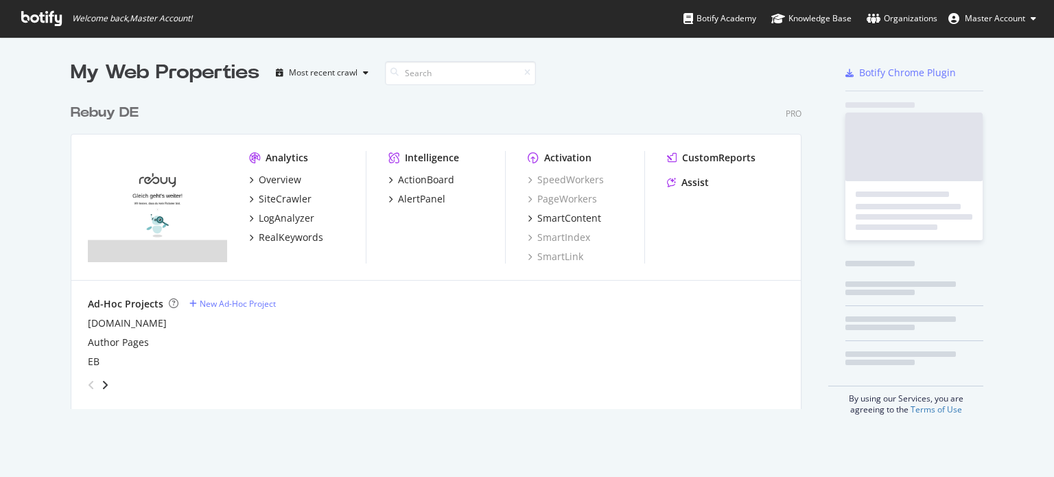
scroll to position [467, 1033]
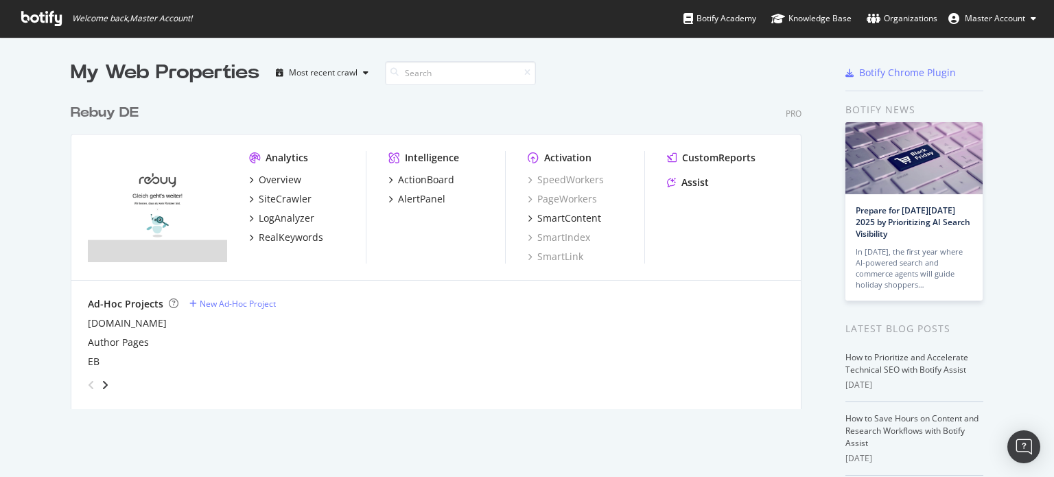
click at [253, 244] on div "Analytics Overview SiteCrawler LogAnalyzer RealKeywords" at bounding box center [307, 207] width 117 height 113
click at [262, 237] on div "RealKeywords" at bounding box center [291, 238] width 65 height 14
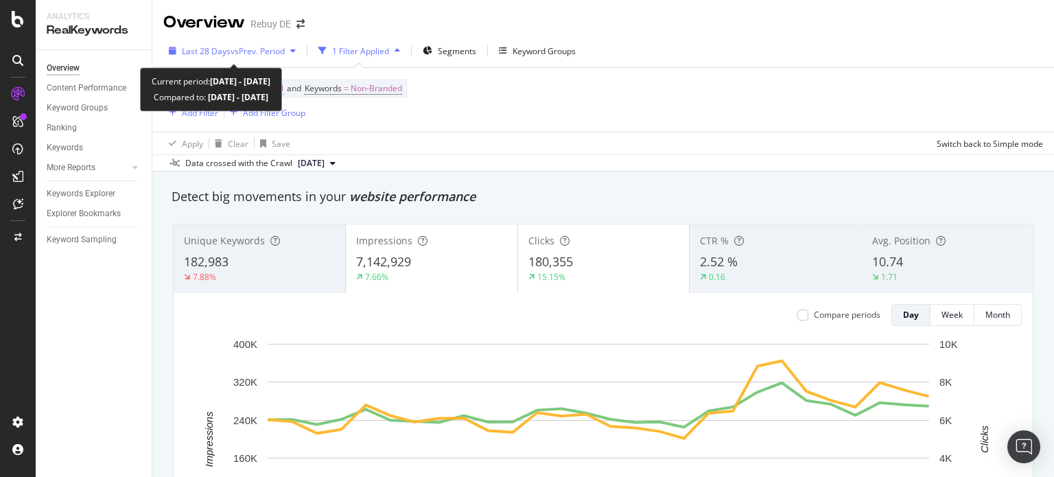
click at [253, 54] on span "vs Prev. Period" at bounding box center [258, 51] width 54 height 12
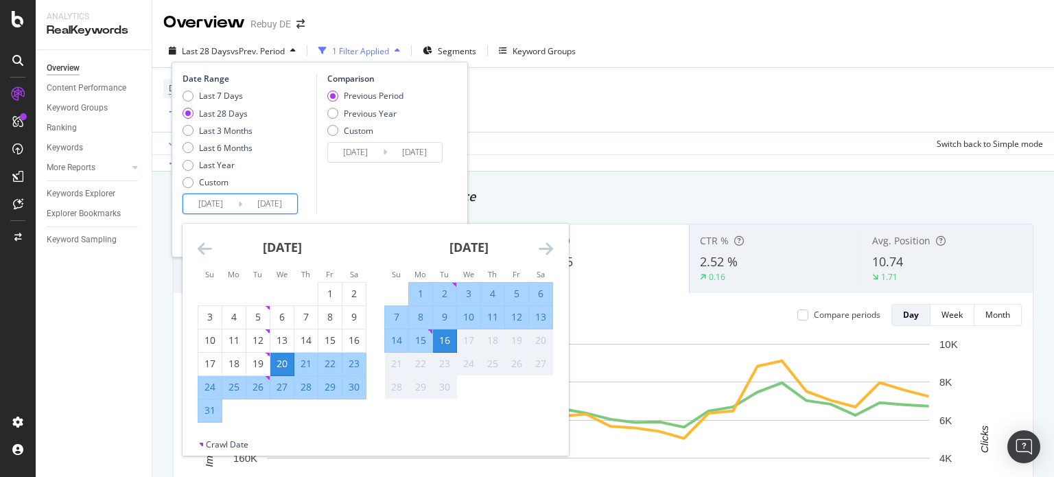
click at [204, 200] on input "[DATE]" at bounding box center [210, 203] width 55 height 19
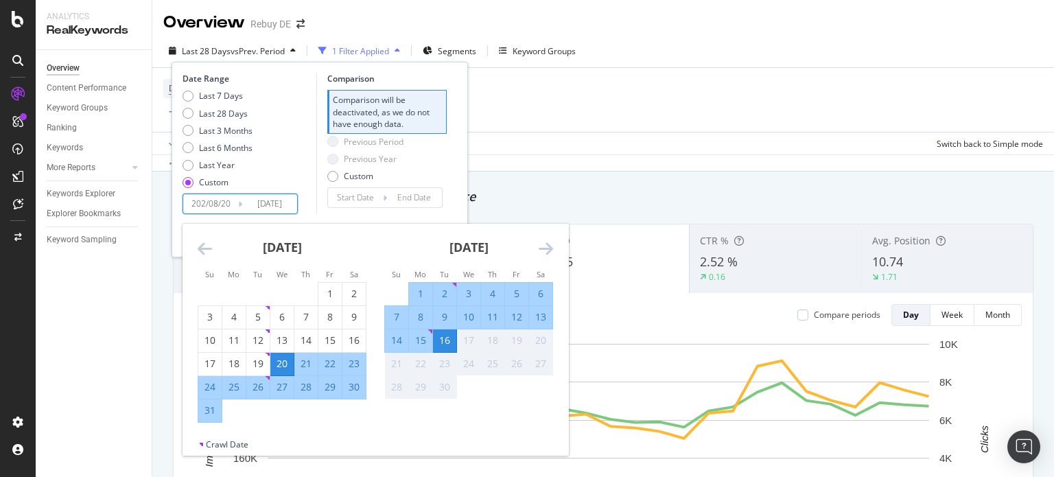
type input "[DATE]"
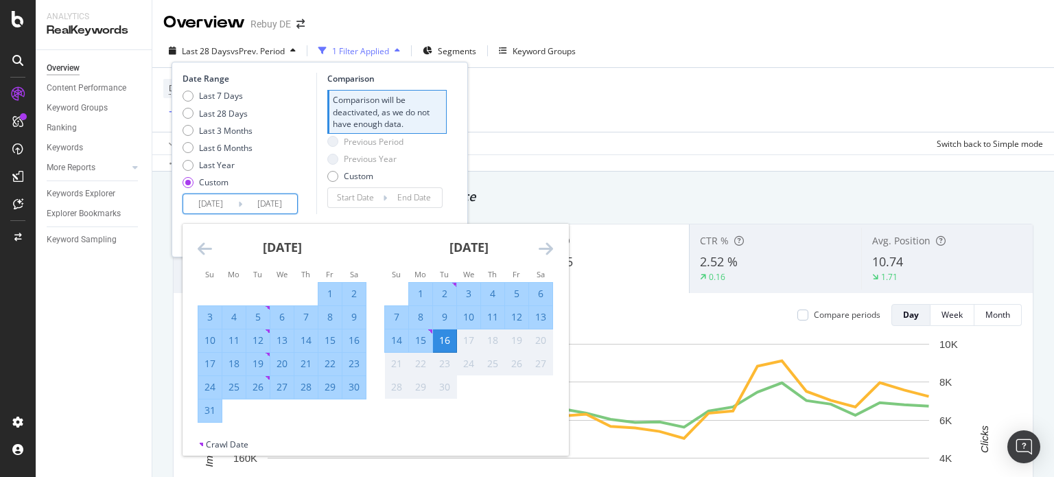
click at [288, 178] on div "Last 7 Days Last 28 Days Last 3 Months Last 6 Months Last Year Custom" at bounding box center [248, 142] width 130 height 104
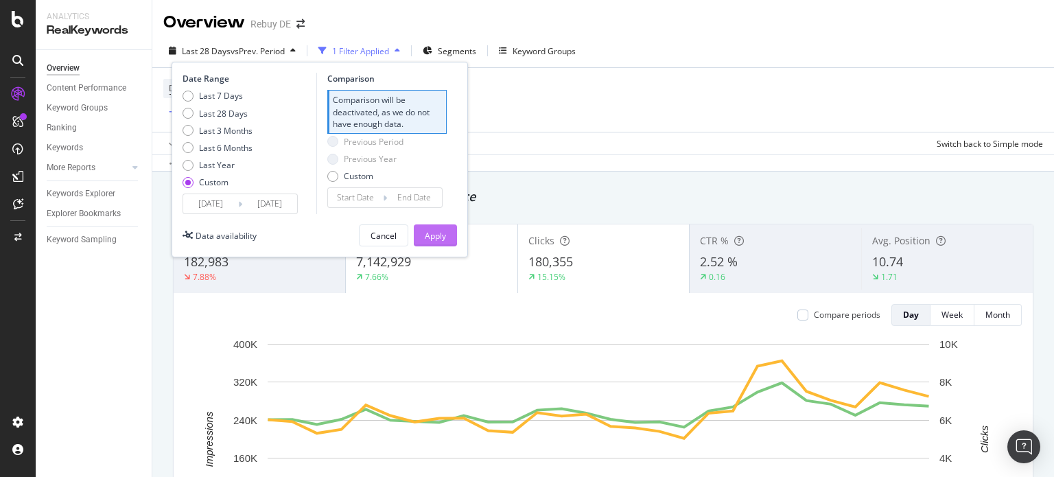
click at [443, 241] on div "Apply" at bounding box center [435, 236] width 21 height 12
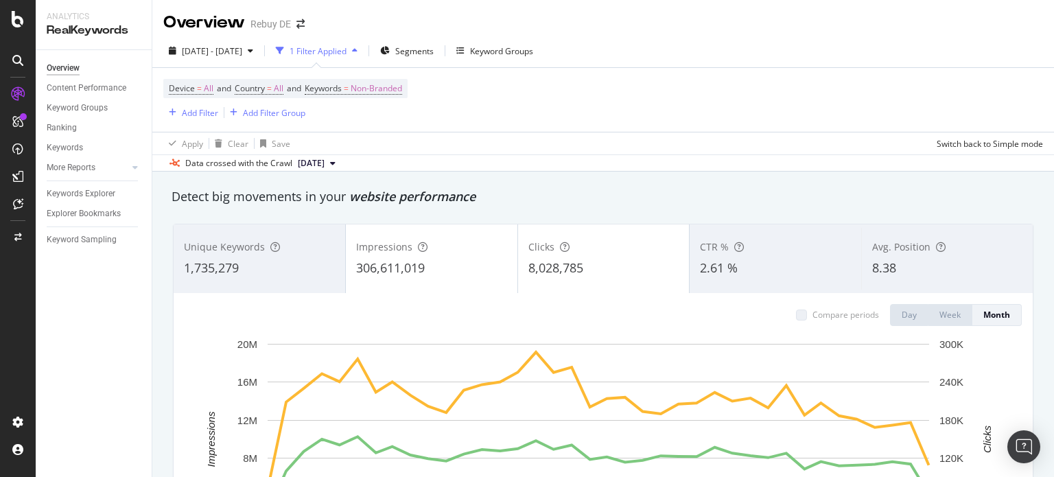
click at [384, 267] on span "306,611,019" at bounding box center [390, 267] width 69 height 16
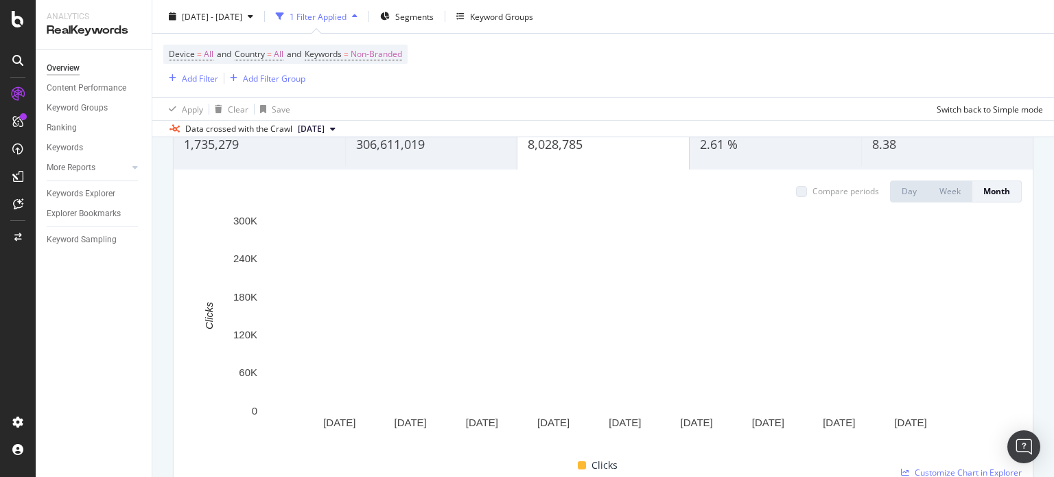
scroll to position [69, 0]
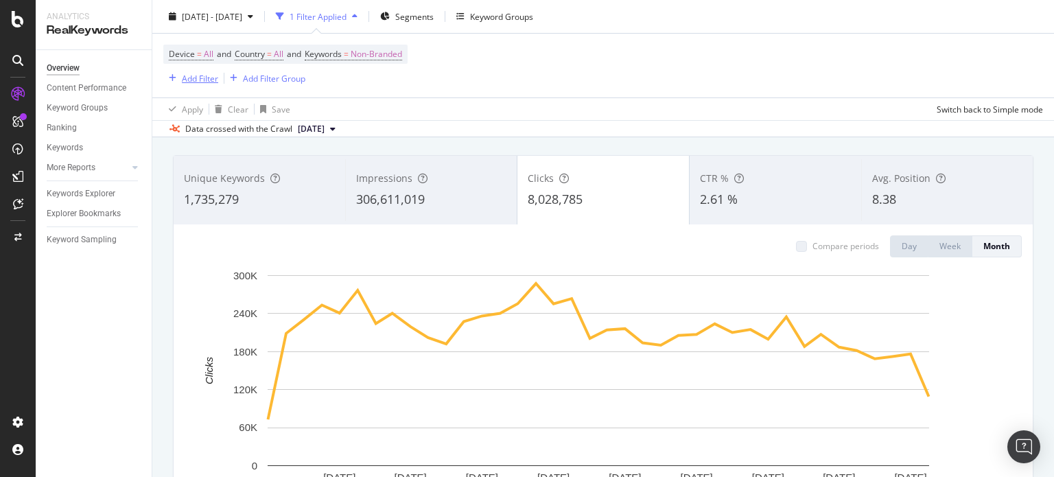
click at [185, 80] on div "Add Filter" at bounding box center [200, 78] width 36 height 12
click at [500, 84] on div "Device = All and Country = All and Keywords = Non-Branded Add Filter Add Filter…" at bounding box center [603, 66] width 880 height 64
click at [187, 79] on div "Add Filter" at bounding box center [200, 78] width 36 height 12
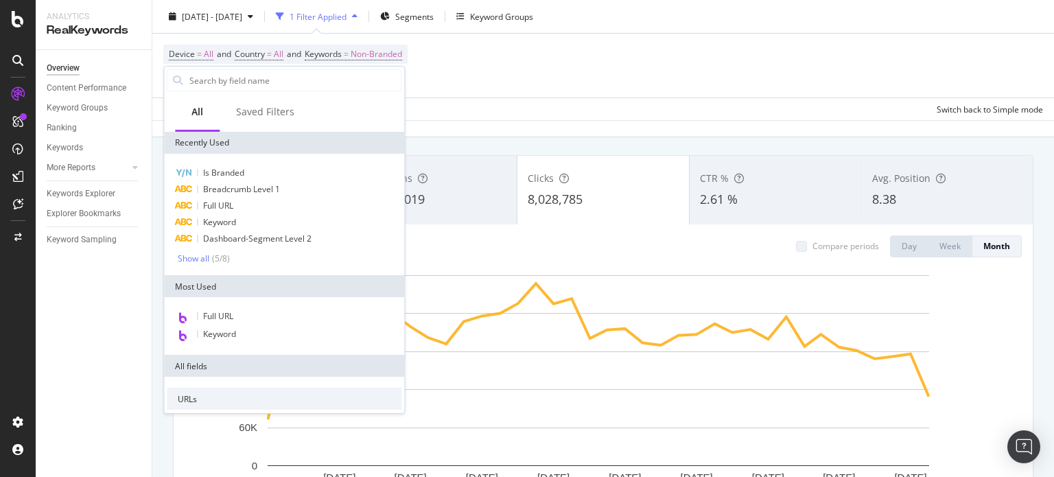
drag, startPoint x: 493, startPoint y: 78, endPoint x: 480, endPoint y: 38, distance: 42.3
click at [491, 76] on div "Device = All and Country = All and Keywords = Non-Branded Add Filter Add Filter…" at bounding box center [603, 66] width 880 height 64
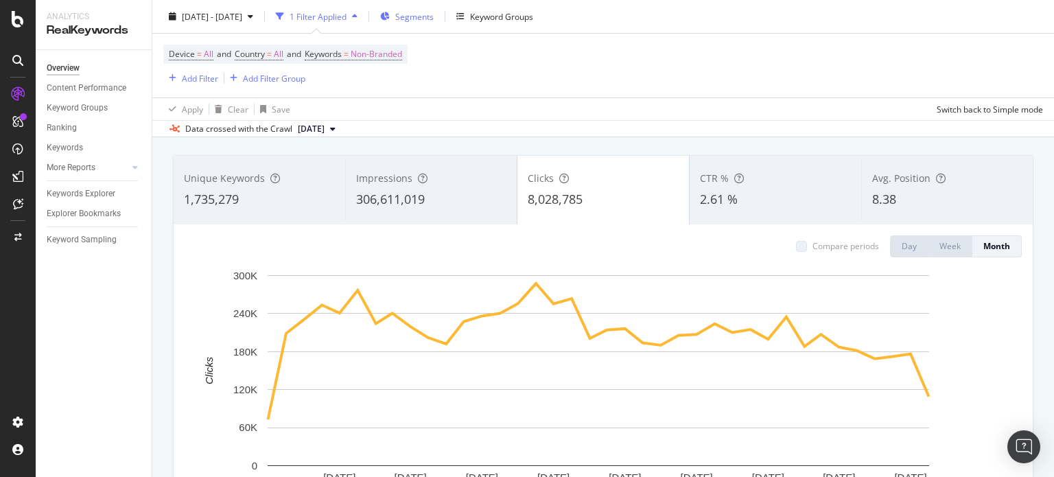
click at [434, 17] on span "Segments" at bounding box center [414, 16] width 38 height 12
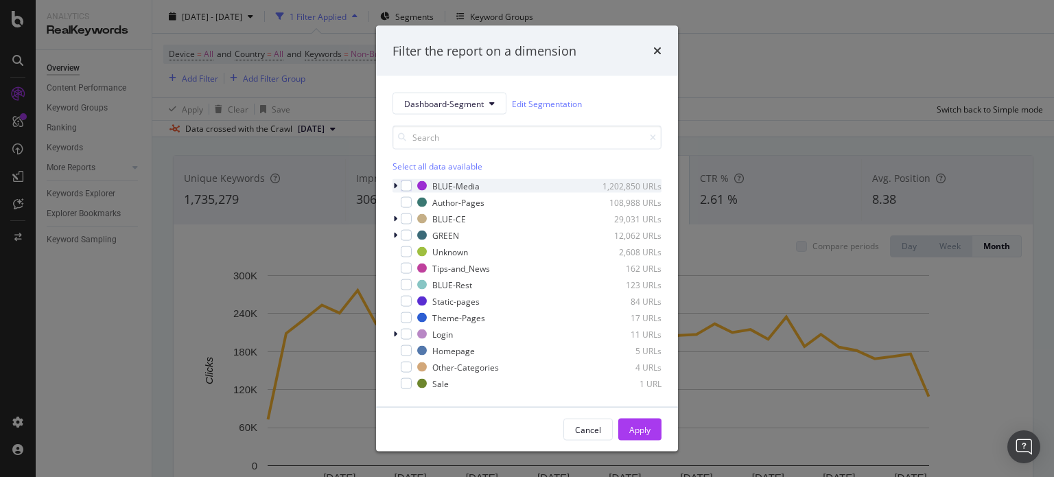
click at [398, 184] on div "modal" at bounding box center [397, 186] width 8 height 14
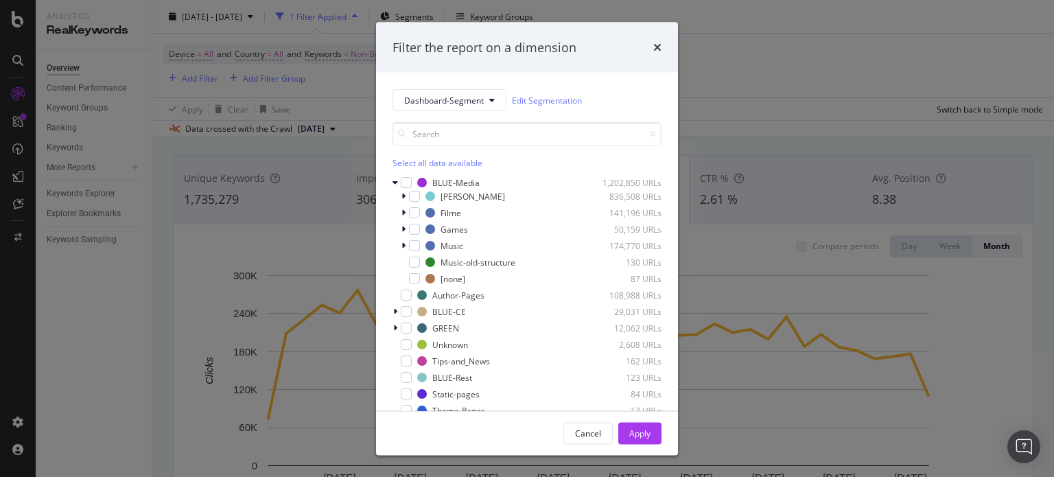
click at [412, 220] on div "[PERSON_NAME] 836,508 URLs Filme 141,196 URLs Games 50,159 URLs Music 174,770 U…" at bounding box center [527, 237] width 269 height 96
click at [413, 216] on div "modal" at bounding box center [414, 212] width 11 height 11
click at [641, 441] on div "Apply" at bounding box center [639, 433] width 21 height 21
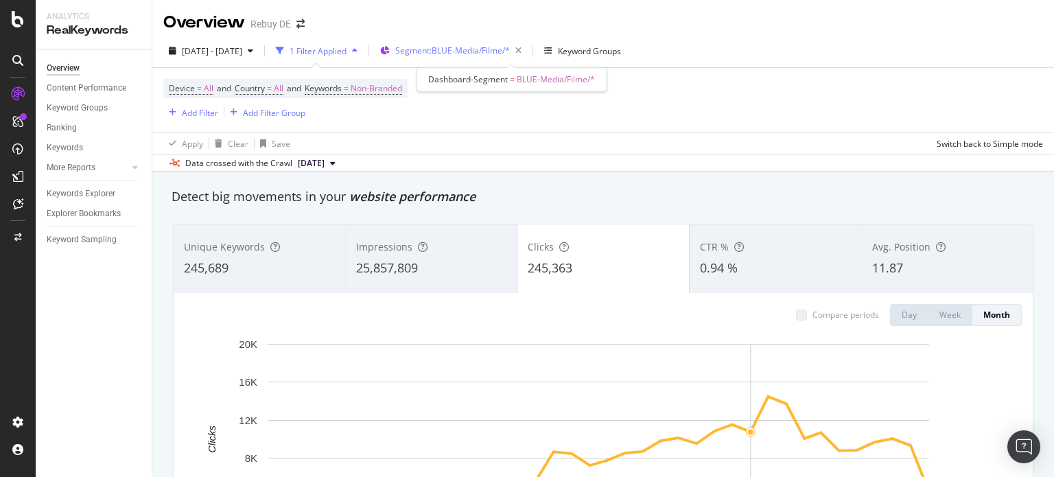
click at [507, 54] on span "Segment: BLUE-Media/Filme/*" at bounding box center [452, 51] width 115 height 12
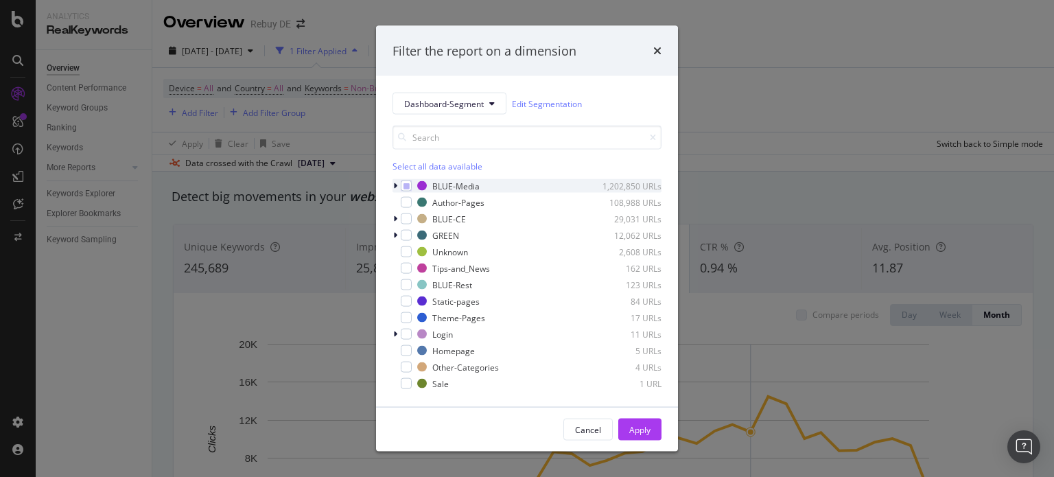
click at [394, 187] on icon "modal" at bounding box center [395, 186] width 4 height 8
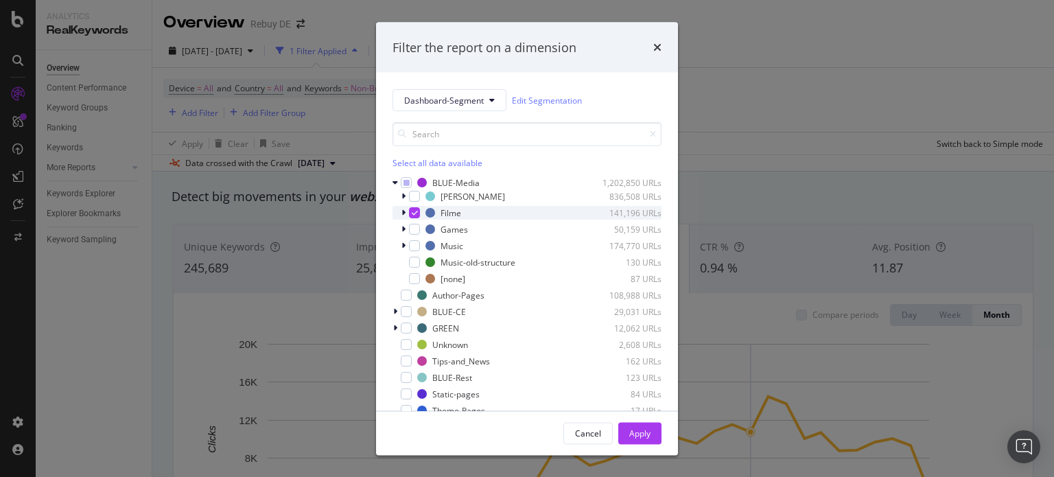
click at [412, 211] on icon "modal" at bounding box center [415, 212] width 6 height 7
click at [410, 246] on div "modal" at bounding box center [414, 245] width 11 height 11
click at [634, 430] on div "Apply" at bounding box center [639, 433] width 21 height 12
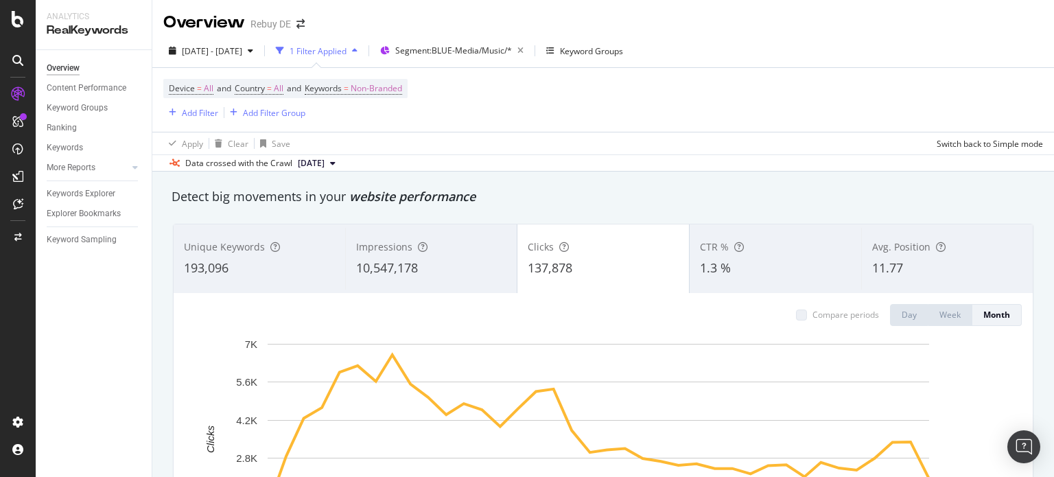
click at [443, 252] on div "Impressions" at bounding box center [431, 247] width 150 height 14
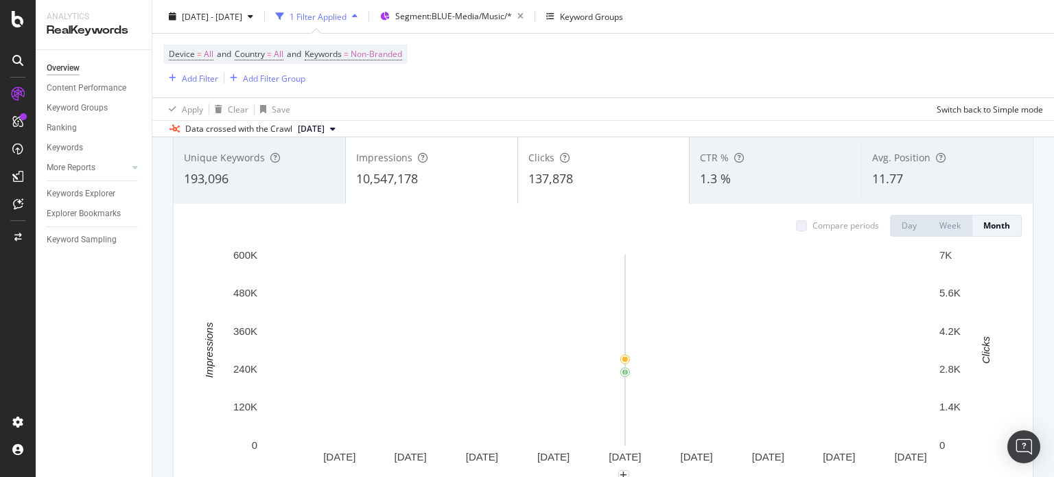
scroll to position [69, 0]
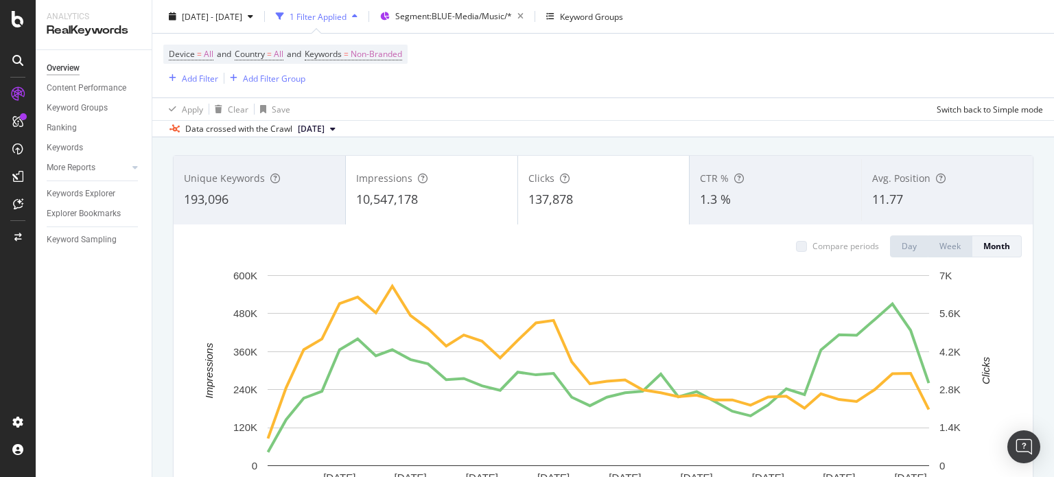
click at [899, 177] on span "Avg. Position" at bounding box center [901, 178] width 58 height 13
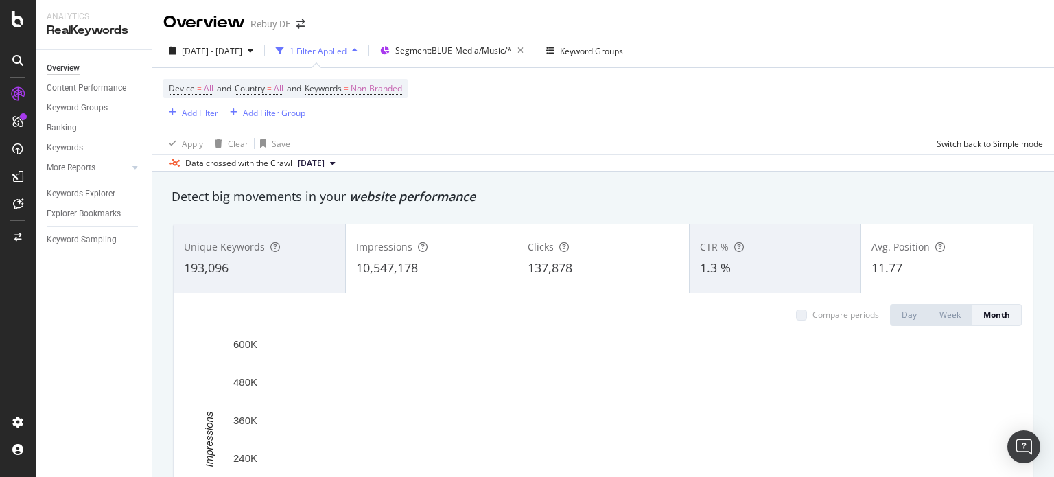
scroll to position [137, 0]
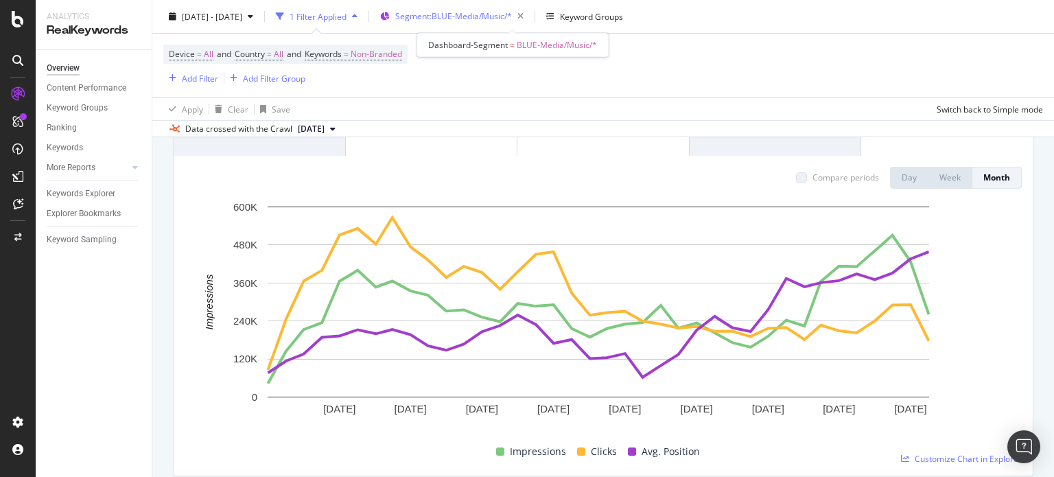
click at [497, 25] on div "Segment: BLUE-Media/Music/*" at bounding box center [462, 16] width 134 height 19
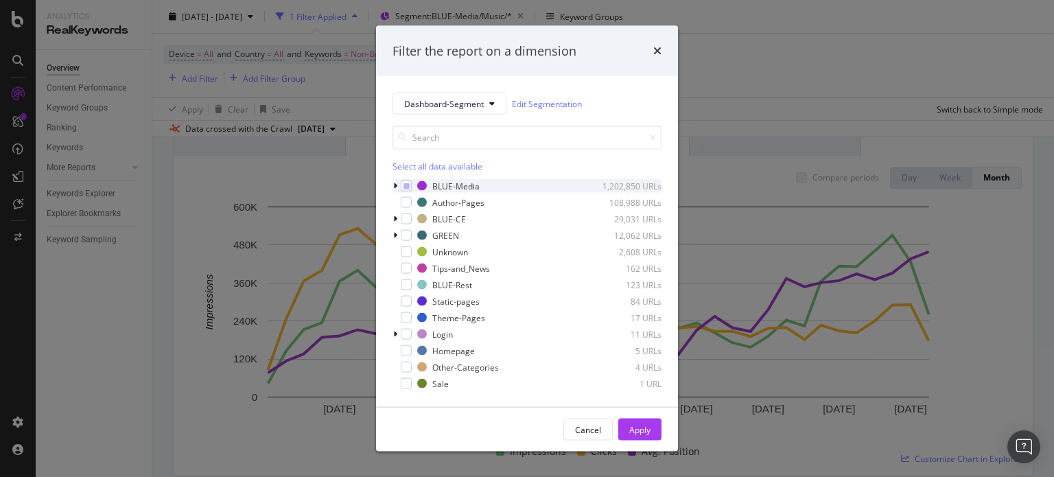
click at [395, 188] on icon "modal" at bounding box center [395, 186] width 4 height 8
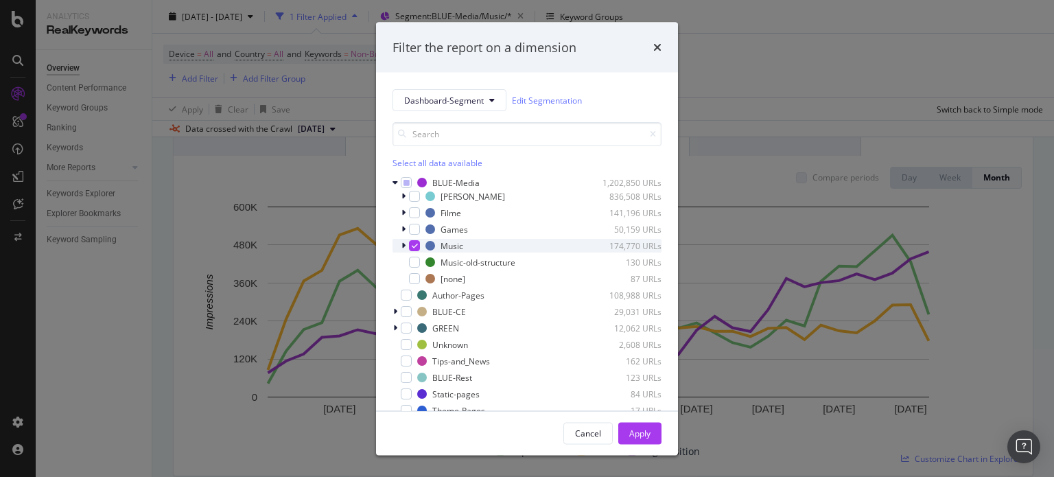
click at [402, 244] on icon "modal" at bounding box center [404, 246] width 4 height 8
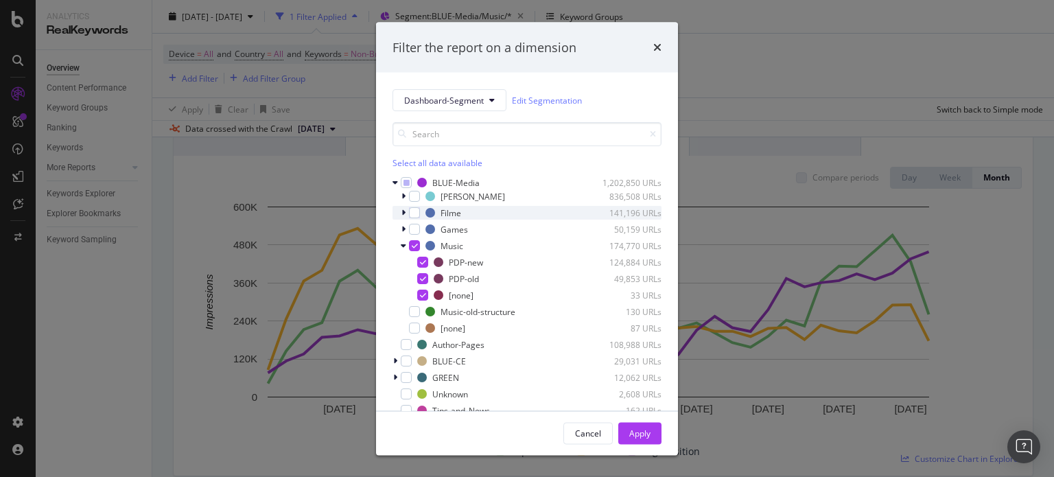
click at [404, 211] on icon "modal" at bounding box center [404, 213] width 4 height 8
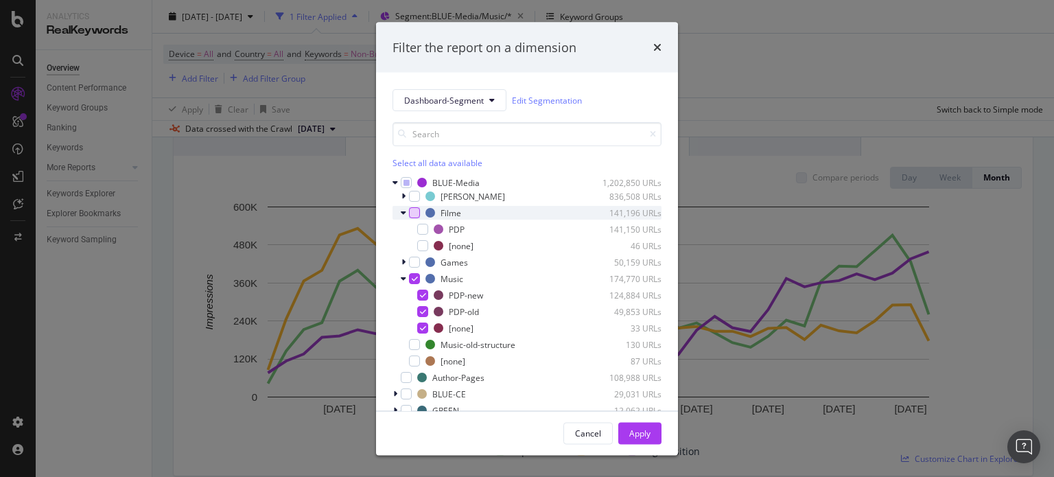
click at [413, 213] on div "modal" at bounding box center [414, 212] width 11 height 11
click at [416, 280] on icon "modal" at bounding box center [415, 278] width 6 height 7
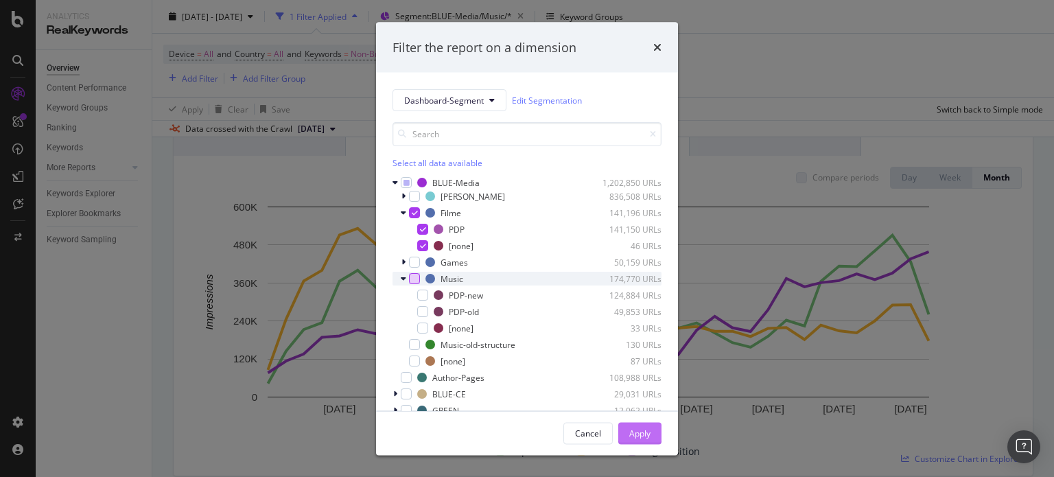
click at [629, 434] on div "Apply" at bounding box center [639, 433] width 21 height 12
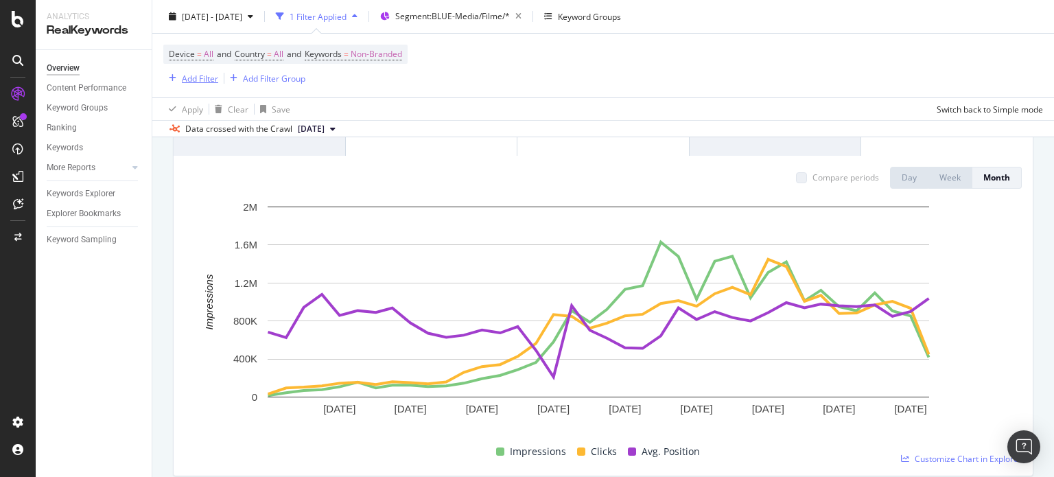
click at [182, 82] on div "Add Filter" at bounding box center [200, 78] width 36 height 12
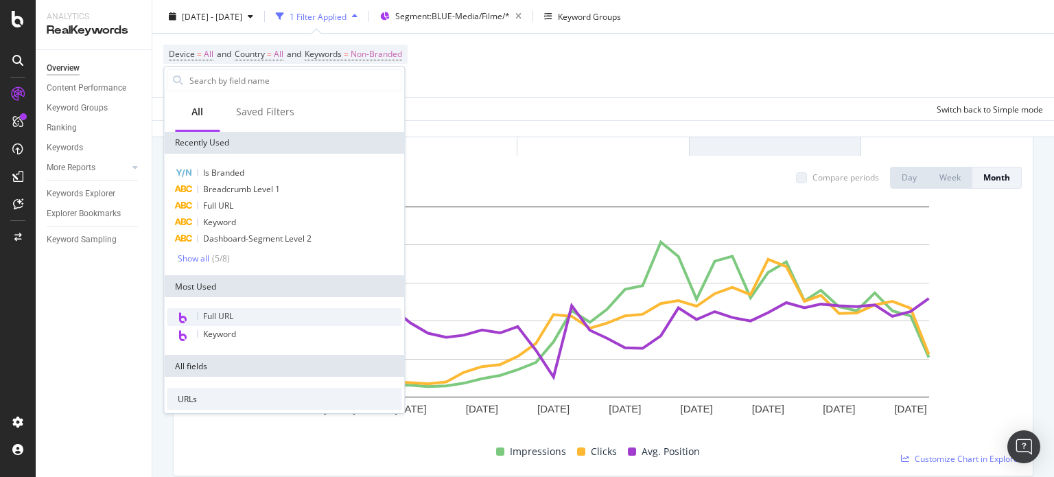
click at [209, 314] on span "Full URL" at bounding box center [218, 316] width 30 height 12
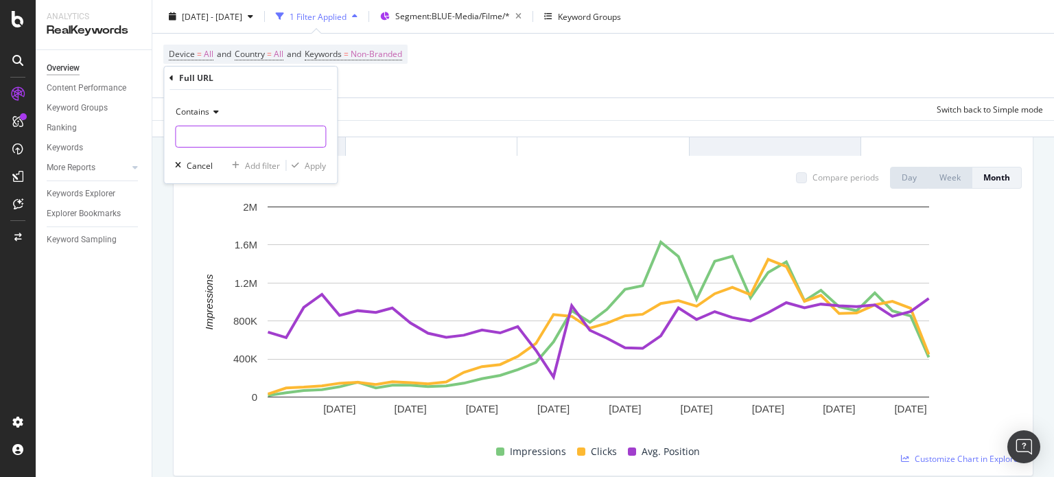
click at [216, 128] on input "text" at bounding box center [251, 137] width 150 height 22
type input "/film/"
click at [305, 165] on div "Apply" at bounding box center [315, 166] width 21 height 12
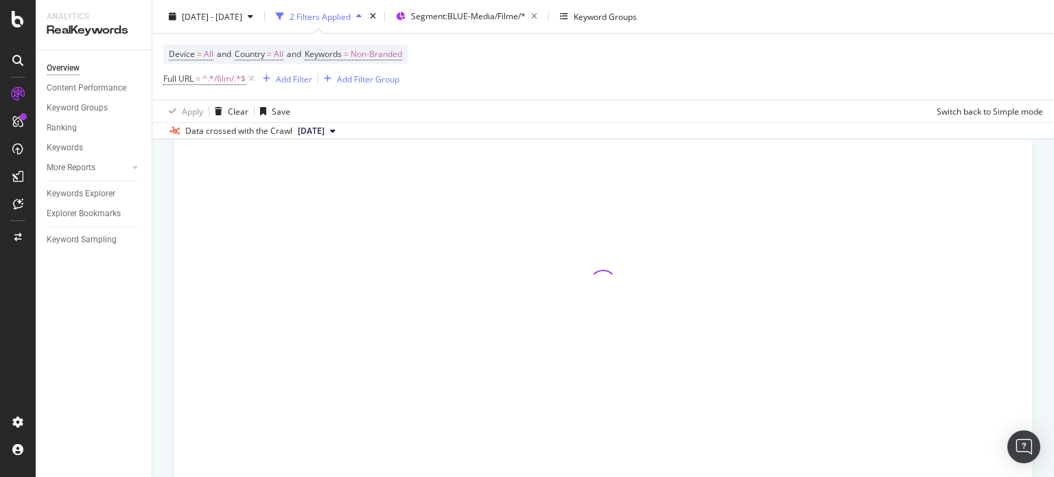
scroll to position [139, 0]
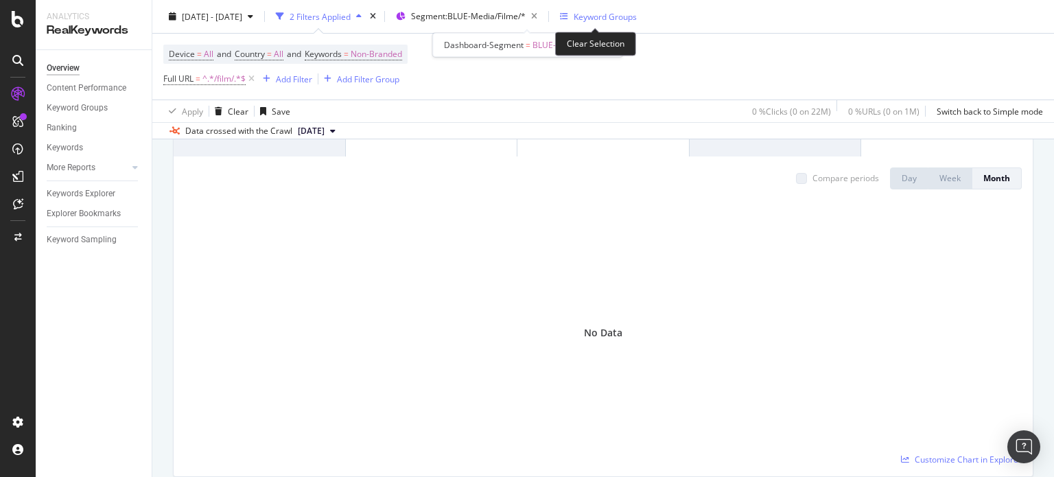
click at [543, 10] on icon "button" at bounding box center [534, 16] width 17 height 19
click at [217, 78] on span "^.*/film/.*$" at bounding box center [223, 78] width 43 height 19
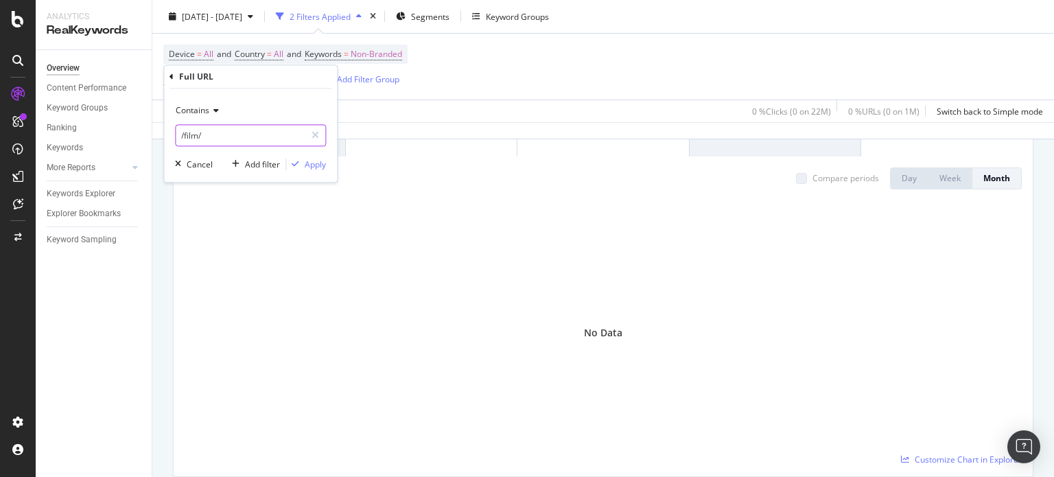
click at [198, 134] on input "/film/" at bounding box center [241, 136] width 130 height 22
type input "/filme/"
click at [310, 167] on div "Apply" at bounding box center [315, 165] width 21 height 12
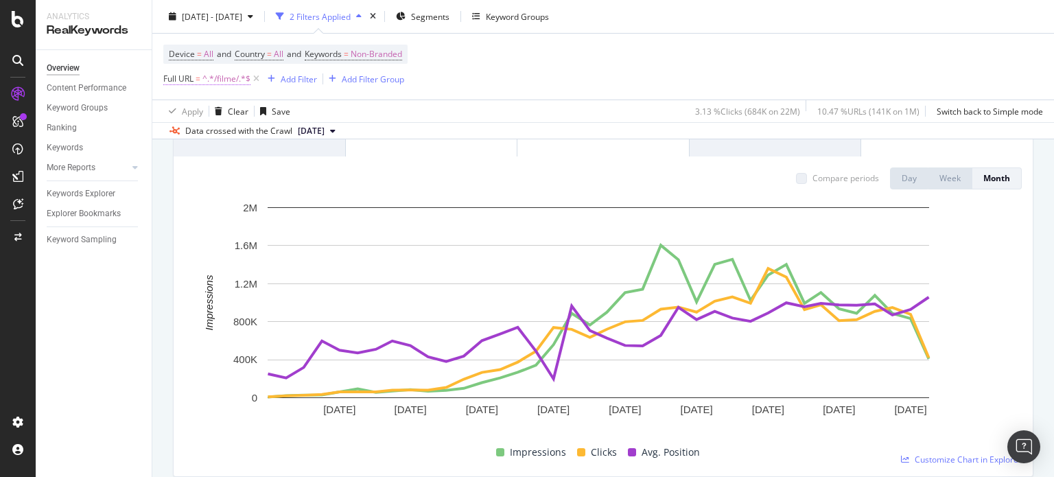
click at [233, 82] on span "^.*/filme/.*$" at bounding box center [226, 78] width 48 height 19
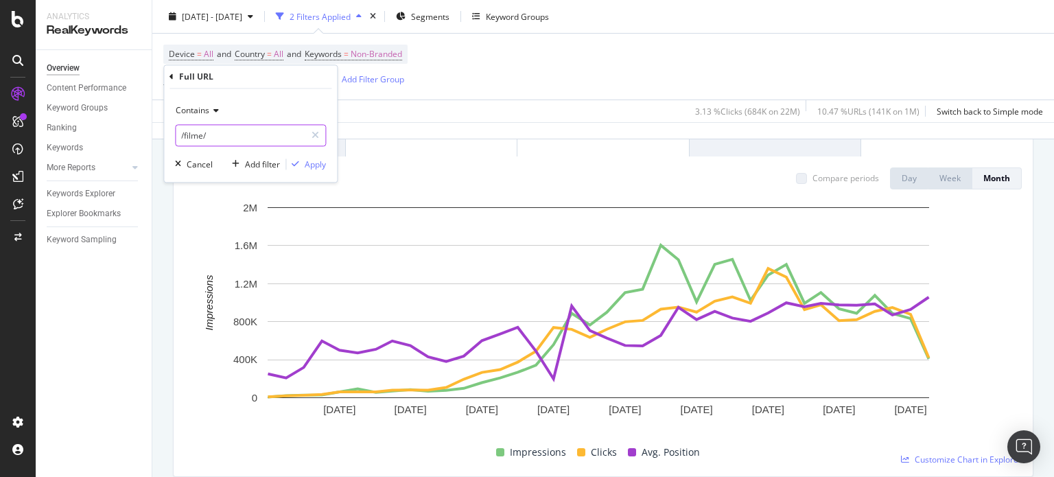
click at [217, 137] on input "/filme/" at bounding box center [241, 136] width 130 height 22
type input "/filme"
click at [576, 74] on div "Device = All and Country = All and Keywords = Non-Branded Full URL = ^.*/filme/…" at bounding box center [603, 67] width 880 height 66
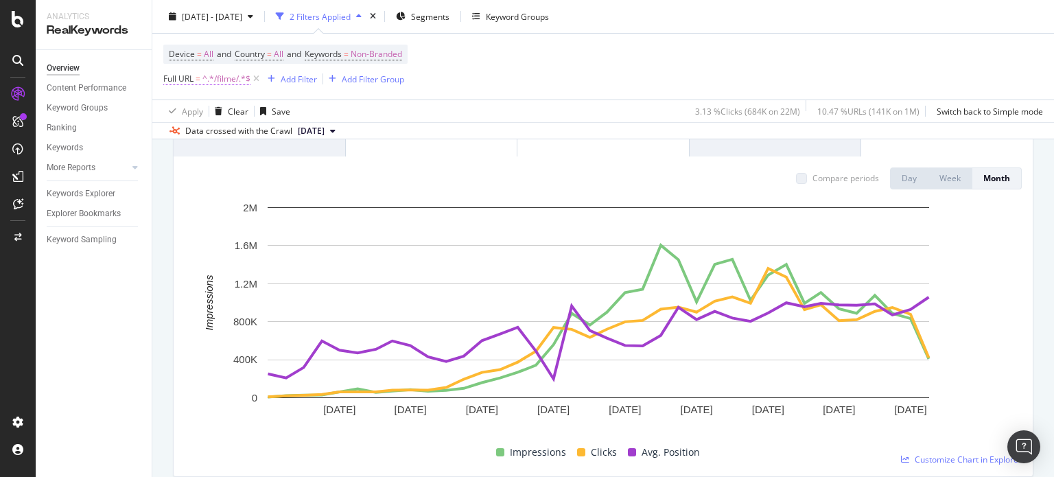
click at [225, 80] on span "^.*/filme/.*$" at bounding box center [226, 78] width 48 height 19
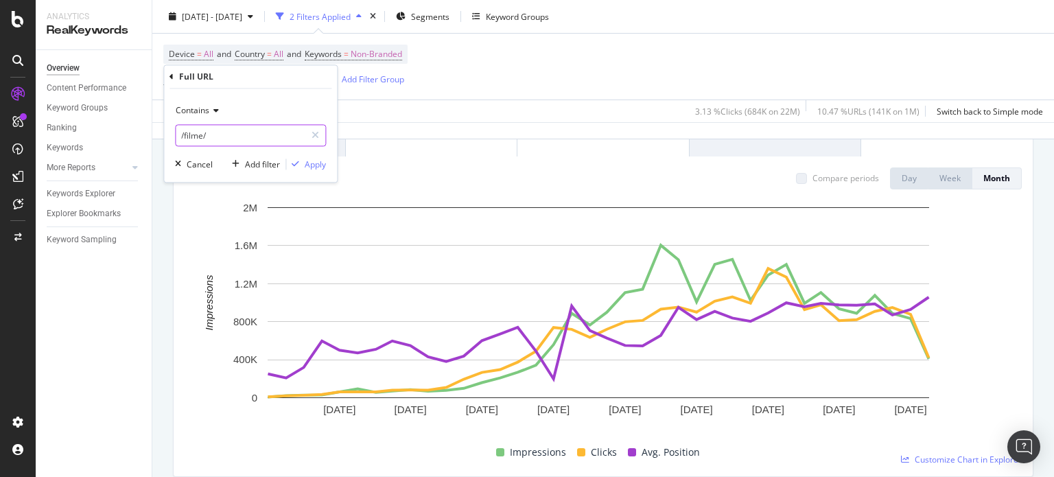
click at [215, 134] on input "/filme/" at bounding box center [241, 136] width 130 height 22
click at [218, 137] on input "/filme/" at bounding box center [241, 136] width 130 height 22
type input "/filme"
click at [321, 169] on div "Apply" at bounding box center [315, 165] width 21 height 12
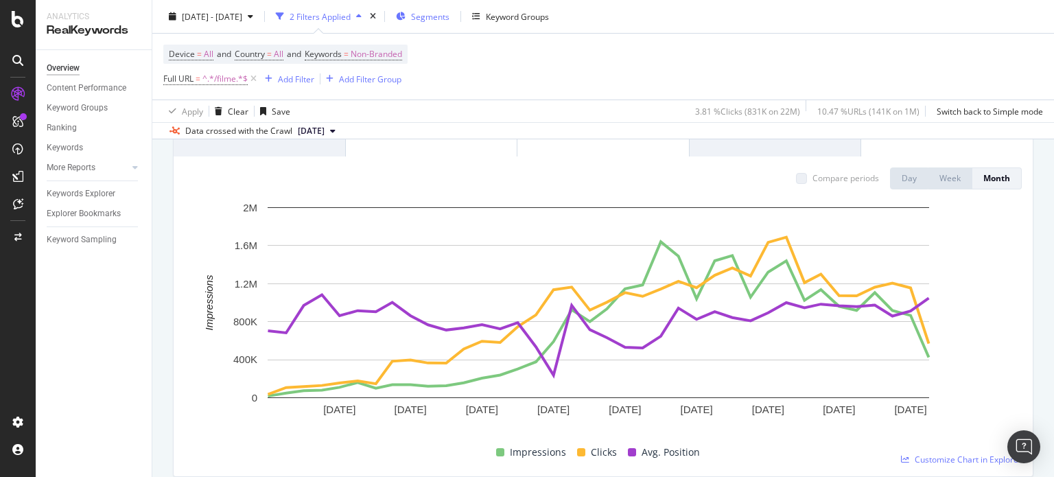
click at [450, 17] on div "Segments" at bounding box center [423, 16] width 54 height 21
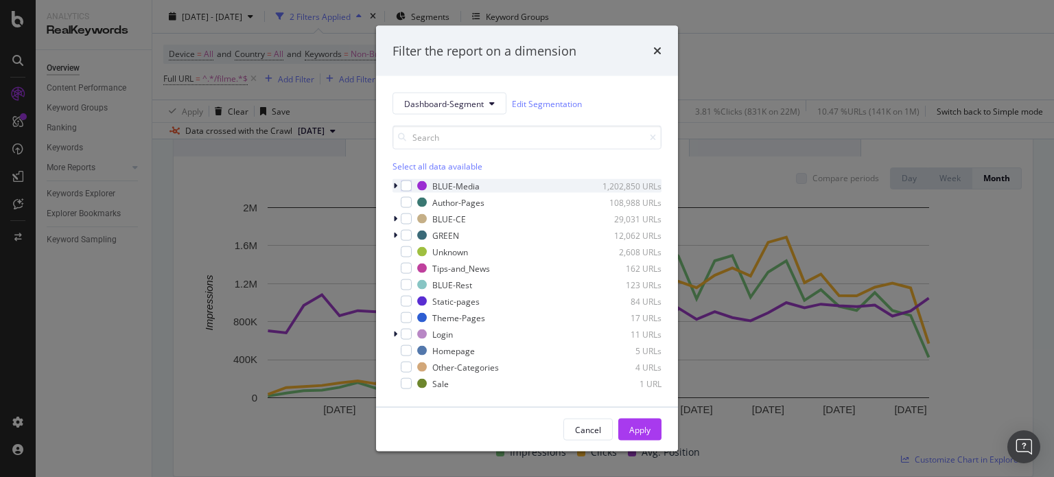
click at [395, 185] on icon "modal" at bounding box center [395, 186] width 4 height 8
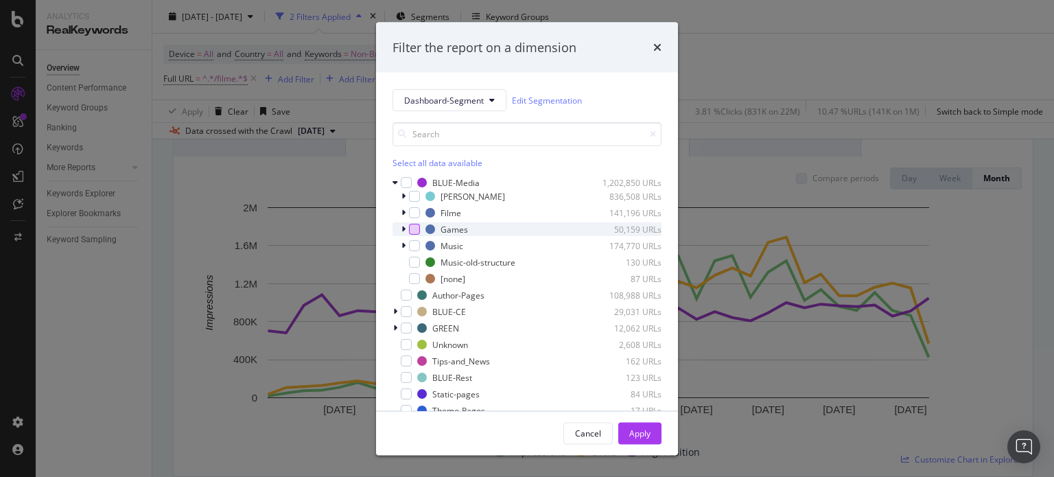
click at [415, 229] on div "modal" at bounding box center [414, 229] width 11 height 11
click at [629, 432] on div "Apply" at bounding box center [639, 433] width 21 height 12
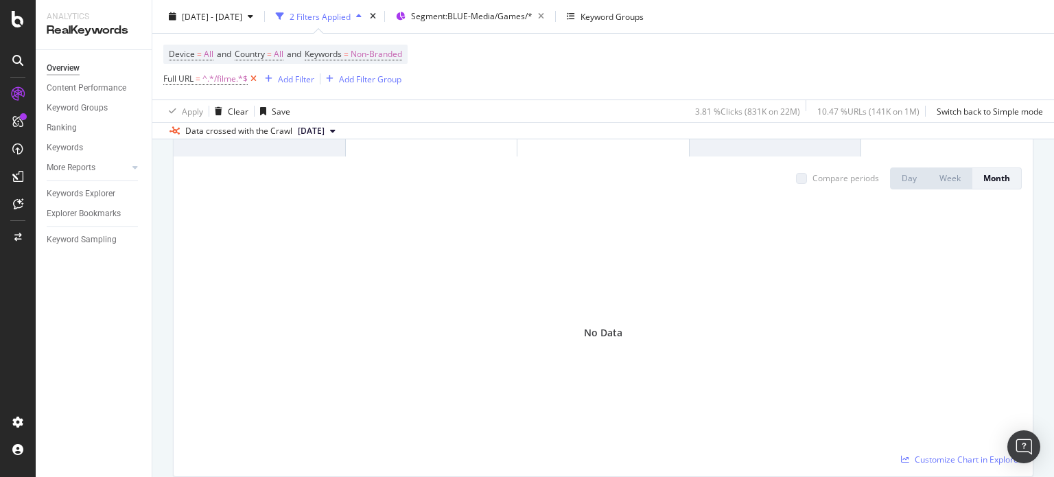
click at [255, 78] on icon at bounding box center [254, 79] width 12 height 14
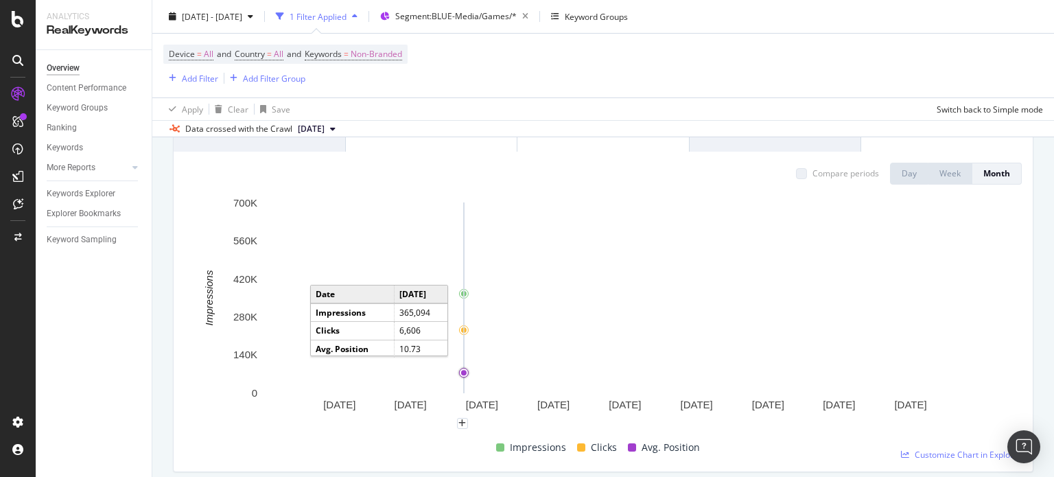
scroll to position [137, 0]
